Goal: Task Accomplishment & Management: Manage account settings

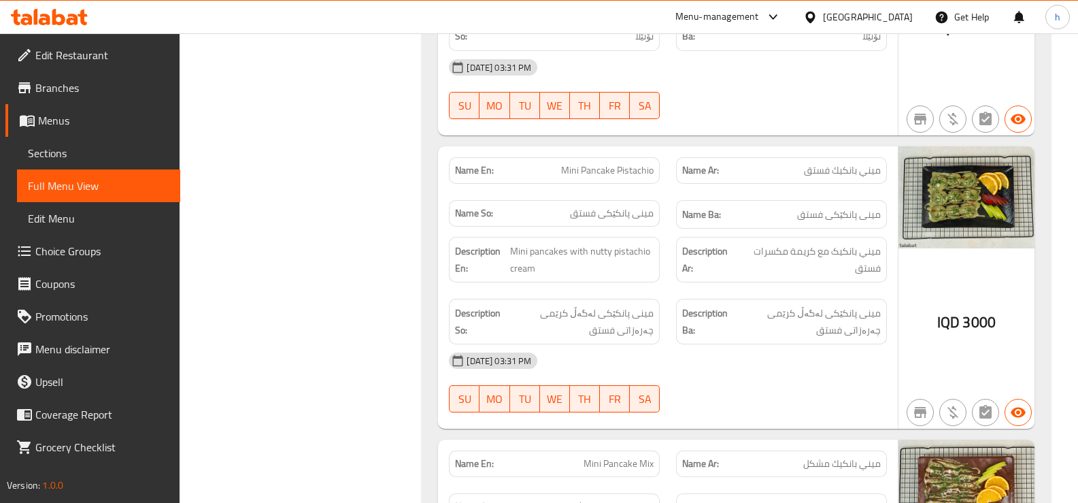
scroll to position [2587, 0]
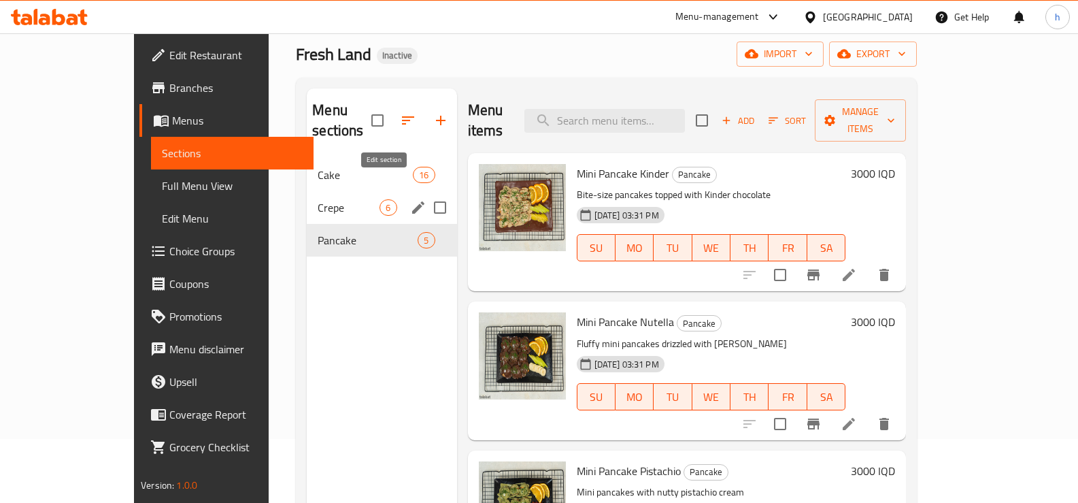
scroll to position [114, 0]
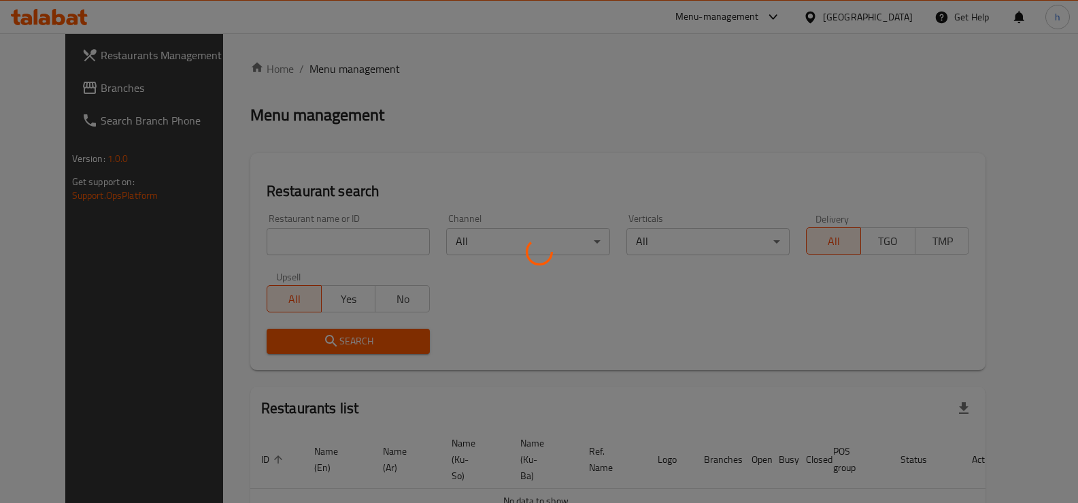
click at [74, 92] on div at bounding box center [539, 251] width 1078 height 503
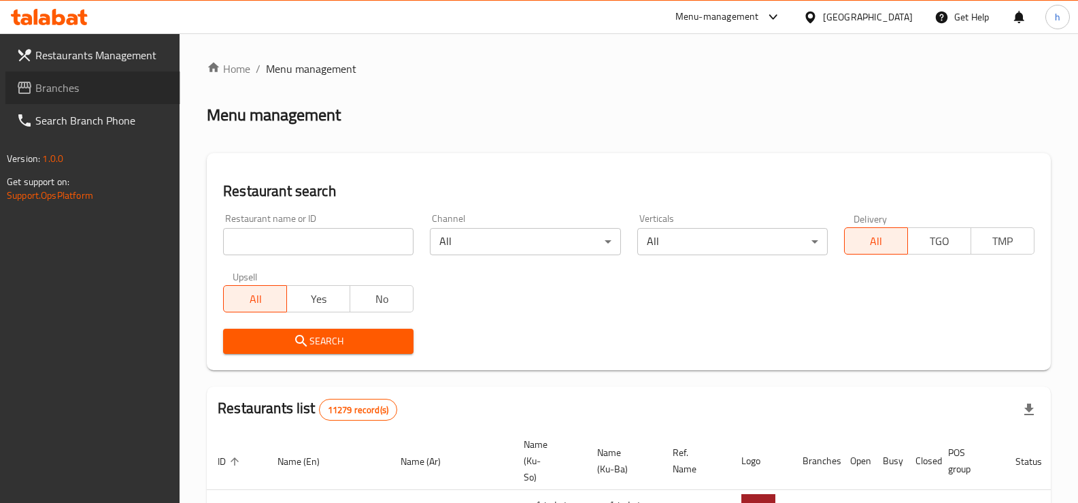
click at [81, 86] on span "Branches" at bounding box center [102, 88] width 134 height 16
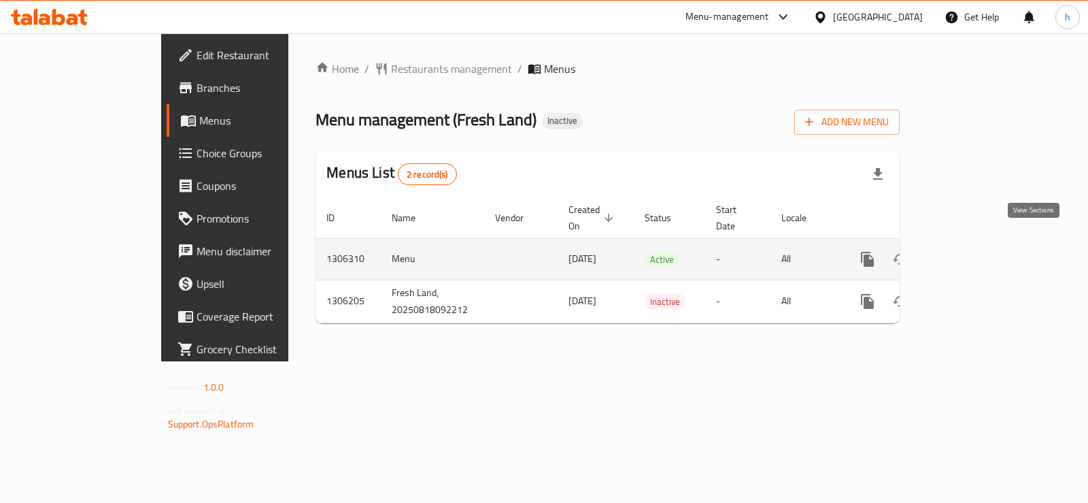
click at [974, 251] on icon "enhanced table" at bounding box center [966, 259] width 16 height 16
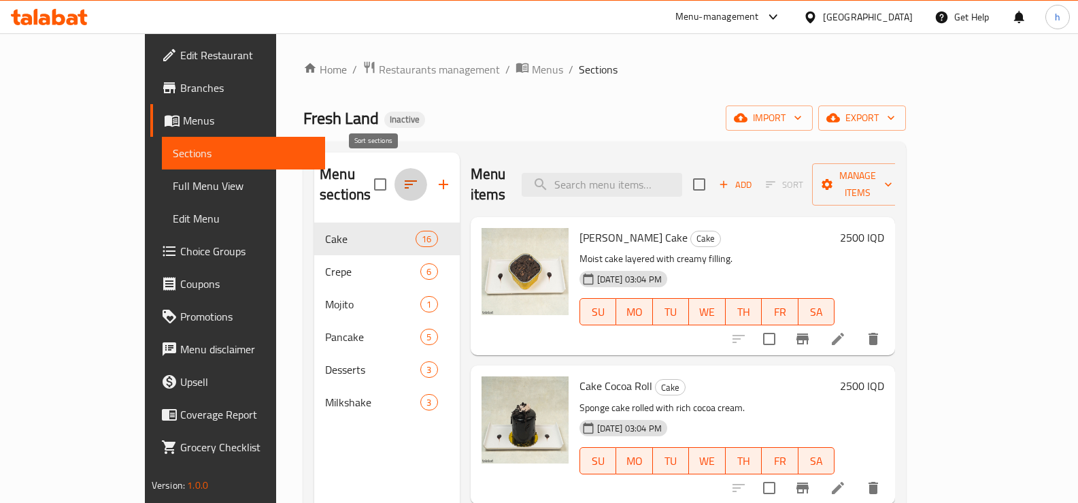
click at [394, 176] on button "button" at bounding box center [410, 184] width 33 height 33
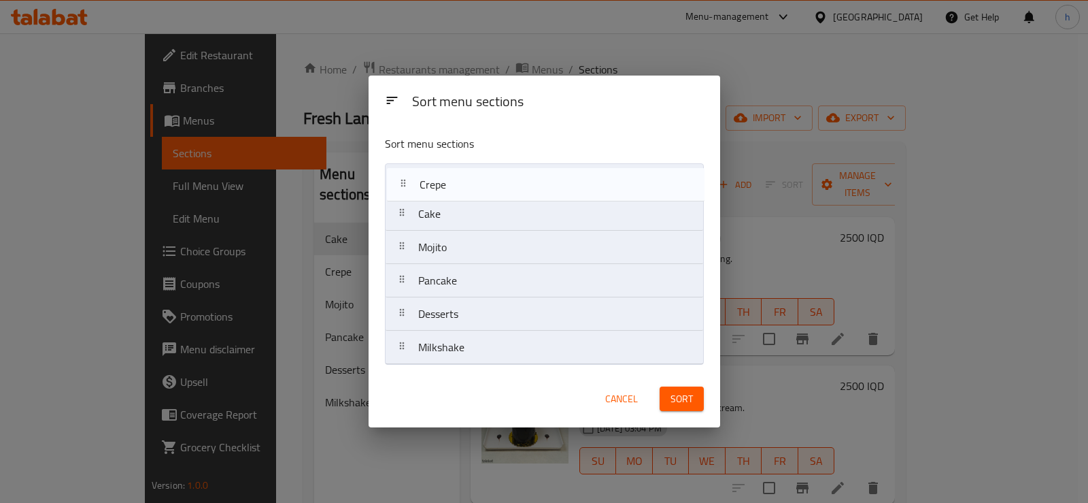
drag, startPoint x: 436, startPoint y: 218, endPoint x: 439, endPoint y: 184, distance: 34.2
click at [439, 184] on nav "Cake Crepe Mojito Pancake Desserts Milkshake" at bounding box center [544, 263] width 319 height 201
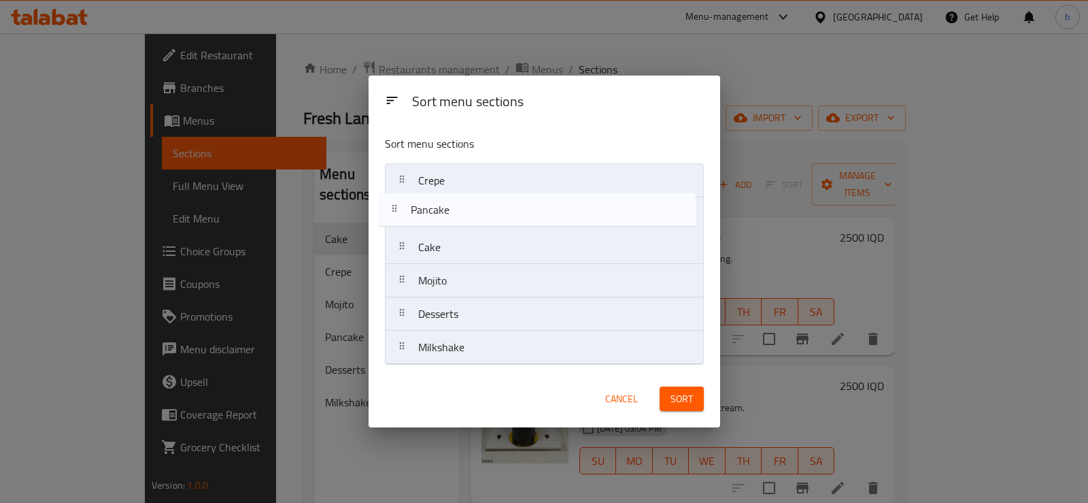
drag, startPoint x: 461, startPoint y: 286, endPoint x: 452, endPoint y: 205, distance: 80.7
click at [452, 205] on nav "Crepe Cake Mojito Pancake Desserts Milkshake" at bounding box center [544, 263] width 319 height 201
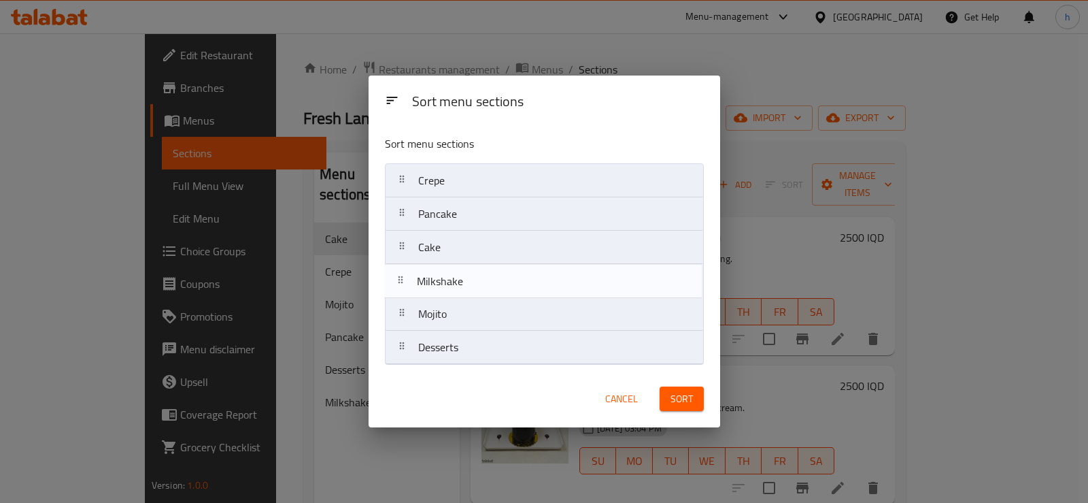
drag, startPoint x: 458, startPoint y: 358, endPoint x: 456, endPoint y: 286, distance: 72.8
click at [456, 286] on nav "Crepe Pancake Cake Mojito Desserts Milkshake" at bounding box center [544, 263] width 319 height 201
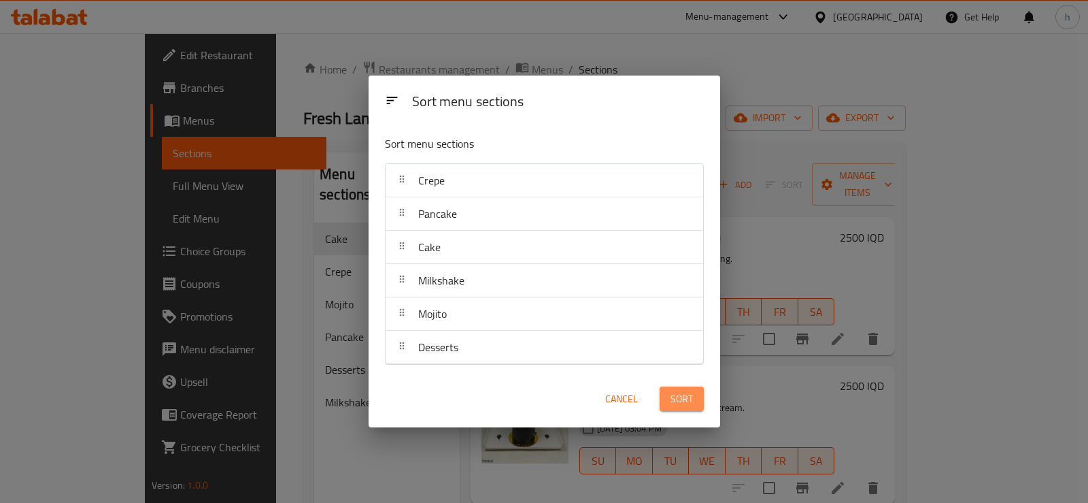
click at [692, 405] on span "Sort" at bounding box center [682, 398] width 22 height 17
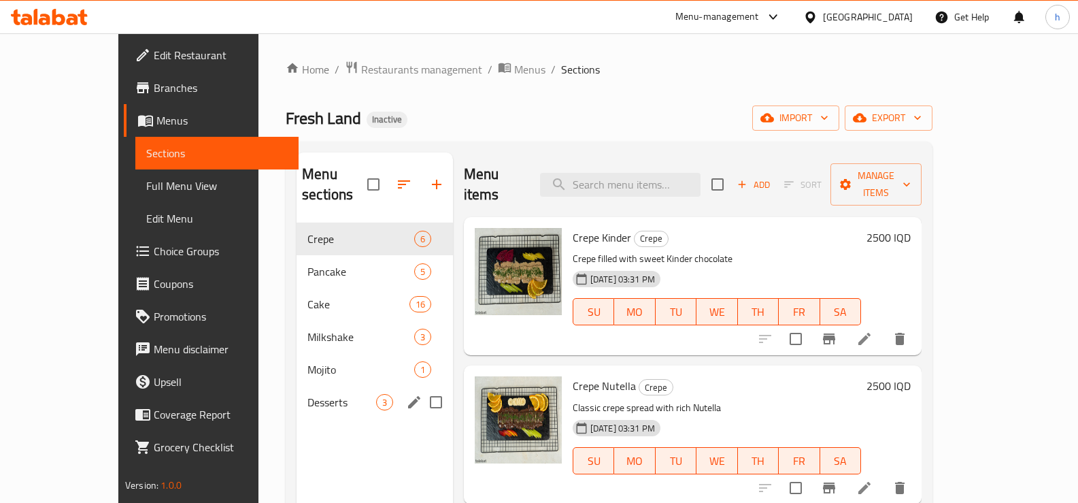
click at [312, 394] on span "Desserts" at bounding box center [341, 402] width 69 height 16
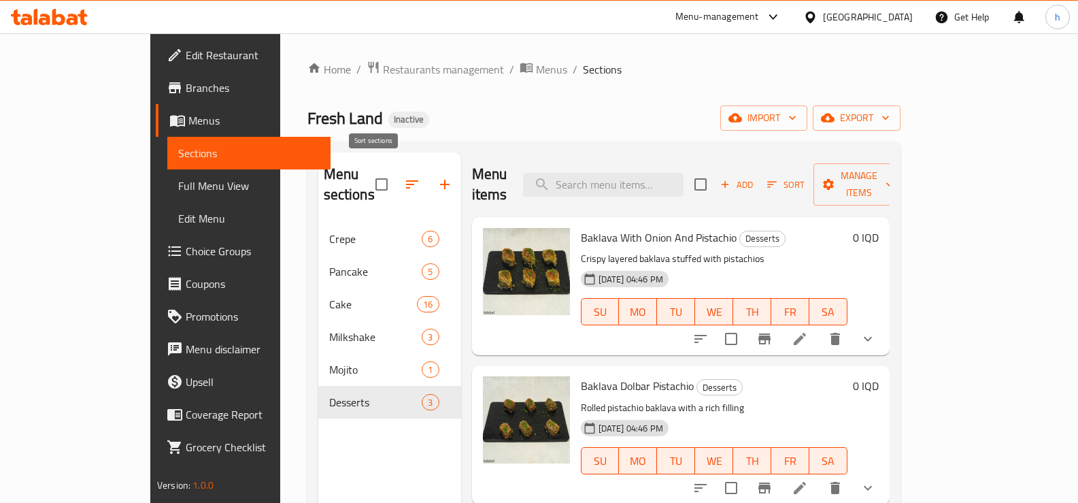
click at [404, 176] on icon "button" at bounding box center [412, 184] width 16 height 16
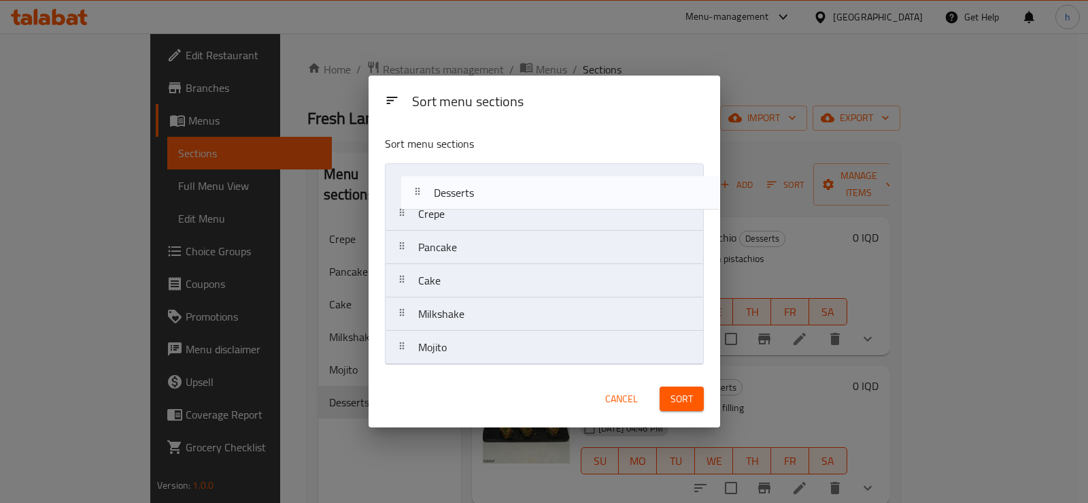
drag, startPoint x: 429, startPoint y: 347, endPoint x: 445, endPoint y: 192, distance: 155.2
click at [445, 192] on nav "Crepe Pancake Cake Milkshake Mojito Desserts" at bounding box center [544, 263] width 319 height 201
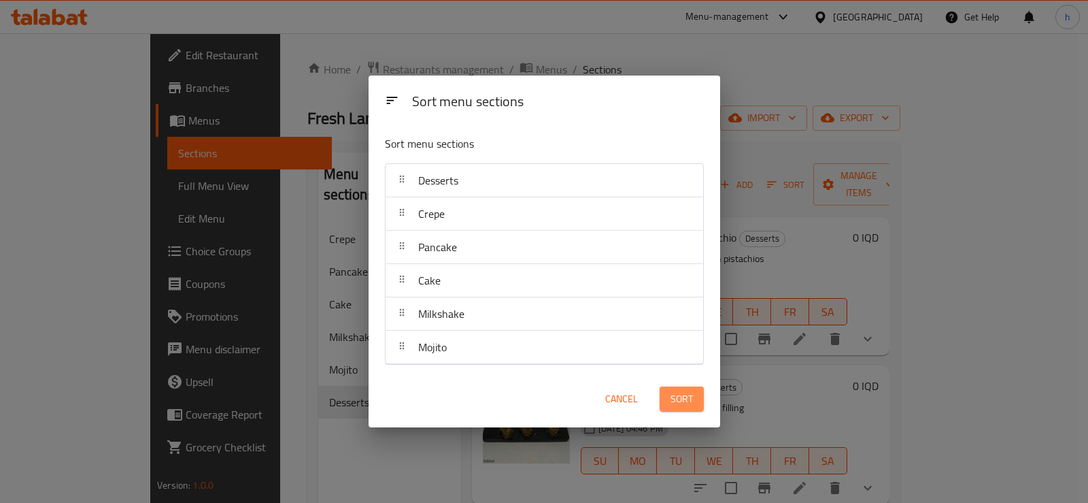
click at [673, 396] on span "Sort" at bounding box center [682, 398] width 22 height 17
